Goal: Task Accomplishment & Management: Manage account settings

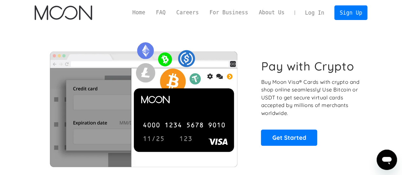
click at [312, 13] on link "Log In" at bounding box center [315, 13] width 30 height 14
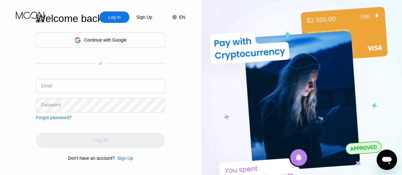
click at [103, 43] on div "Continue with Google" at bounding box center [100, 40] width 52 height 10
